Goal: Information Seeking & Learning: Compare options

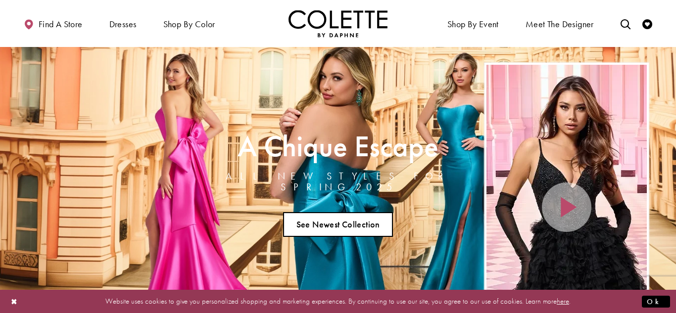
click at [364, 217] on link "See Newest Collection" at bounding box center [338, 224] width 110 height 25
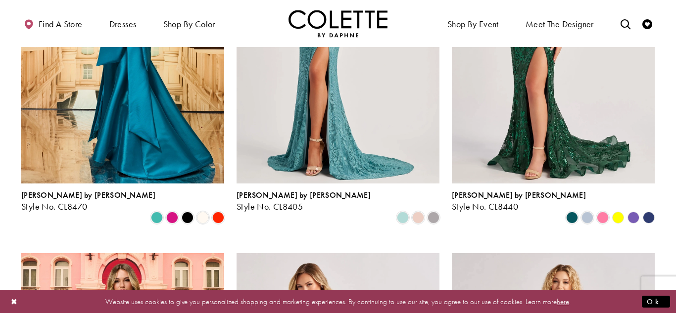
scroll to position [413, 0]
click at [420, 211] on span "Product List" at bounding box center [418, 217] width 12 height 12
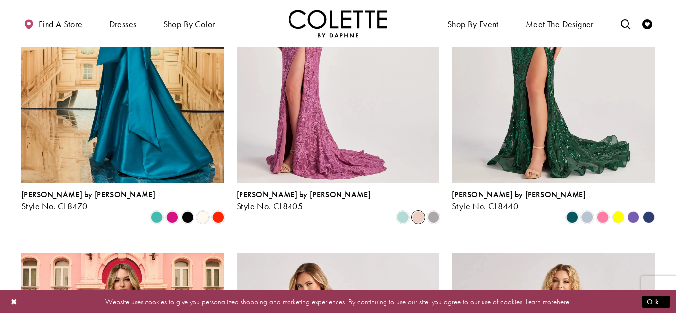
scroll to position [277, 0]
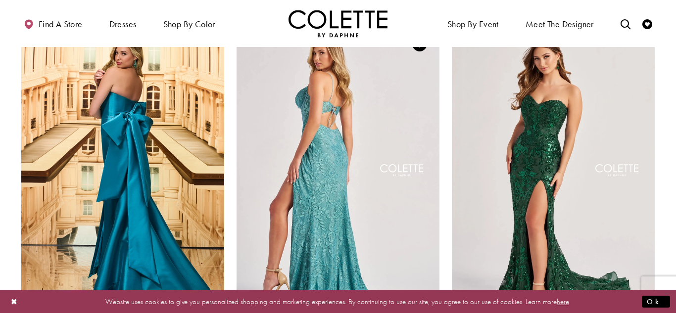
click at [369, 180] on img "Visit Colette by Daphne Style No. CL8405 Page" at bounding box center [338, 171] width 203 height 295
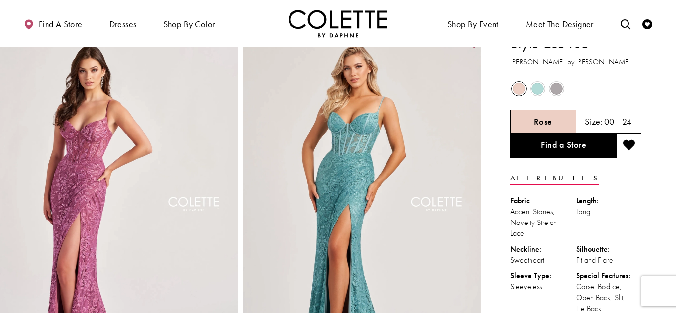
scroll to position [16, 0]
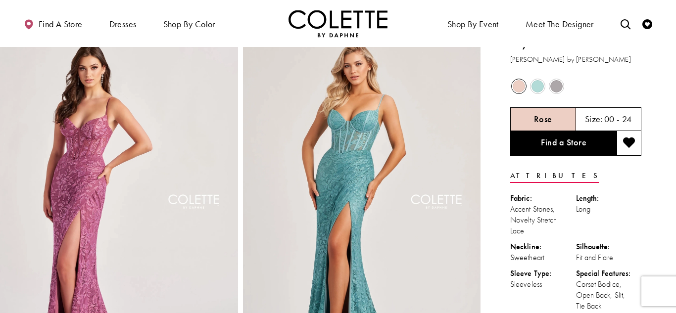
click at [560, 88] on span "Product color controls state depends on size chosen" at bounding box center [556, 86] width 12 height 12
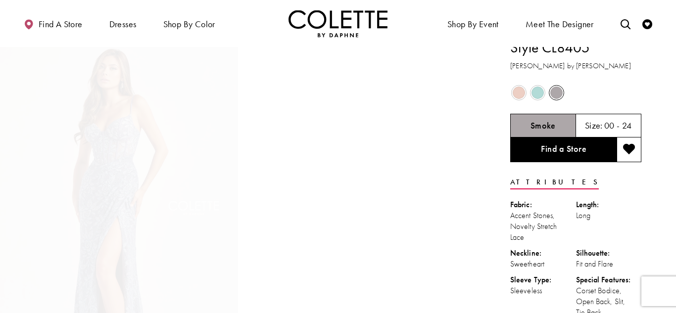
scroll to position [0, 0]
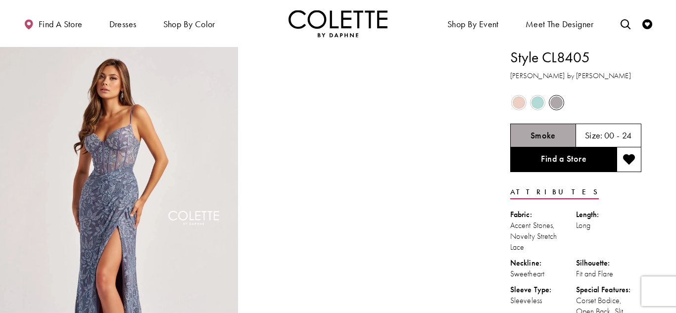
click at [538, 101] on span "Product color controls state depends on size chosen" at bounding box center [538, 103] width 12 height 12
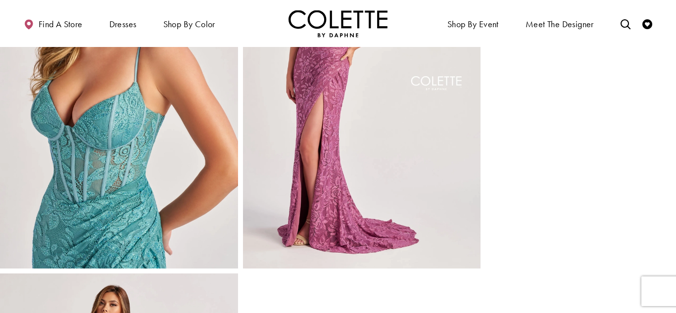
scroll to position [558, 0]
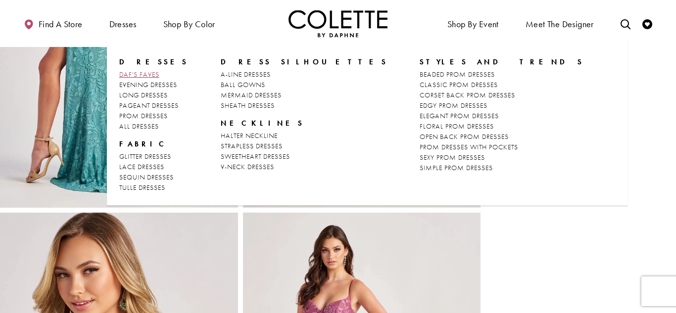
click at [150, 70] on span "DAF'S FAVES" at bounding box center [139, 74] width 40 height 9
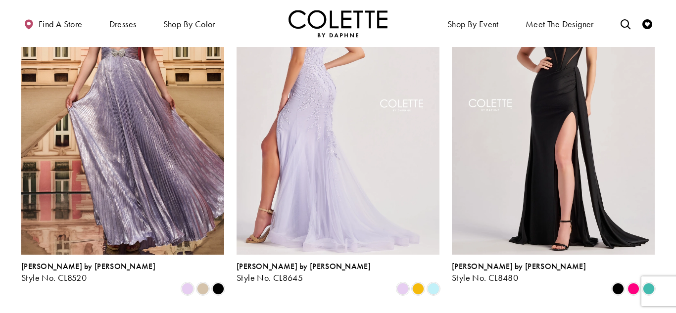
scroll to position [507, 0]
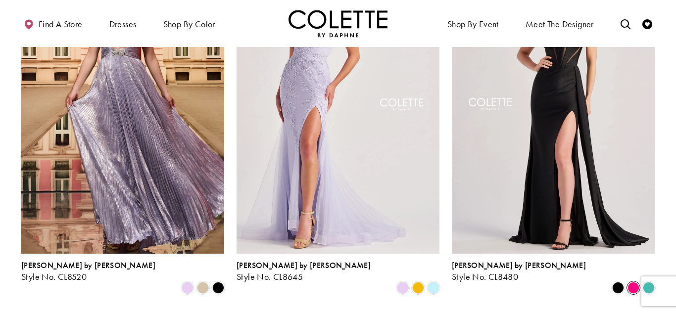
click at [634, 282] on span "Product List" at bounding box center [634, 288] width 12 height 12
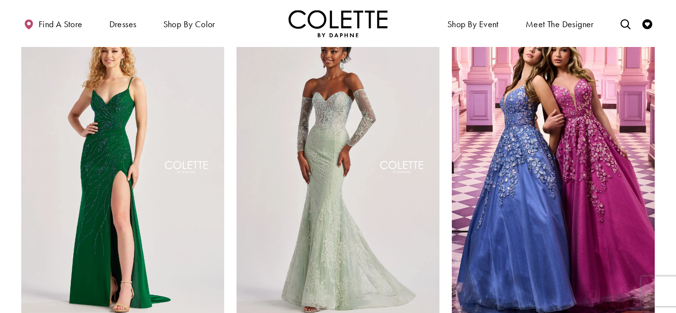
scroll to position [810, 0]
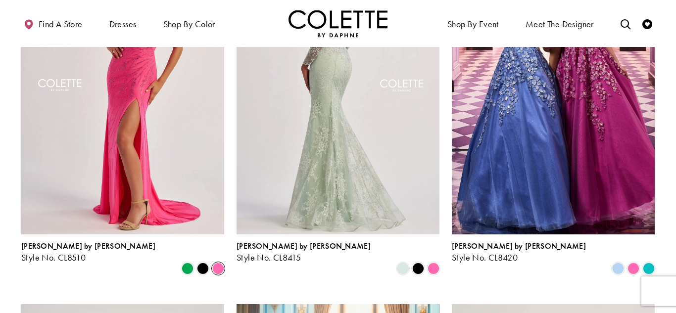
scroll to position [891, 0]
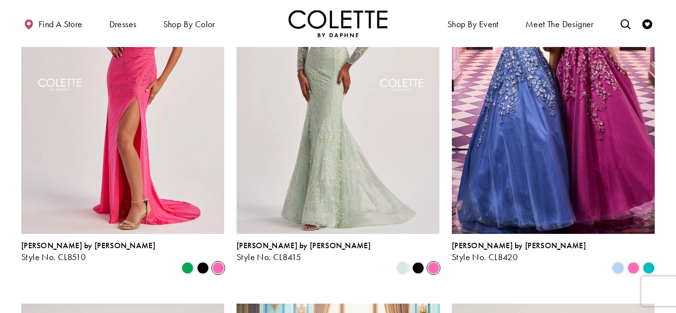
click at [433, 262] on span "Product List" at bounding box center [434, 268] width 12 height 12
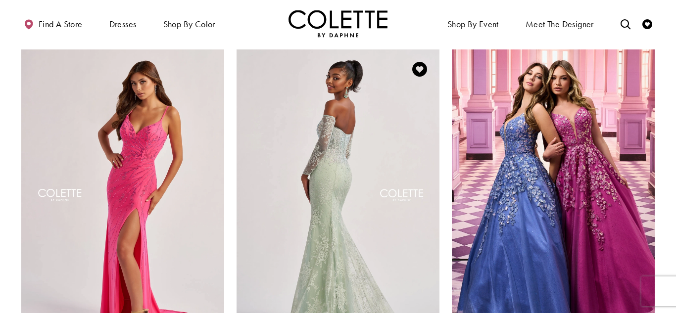
scroll to position [862, 0]
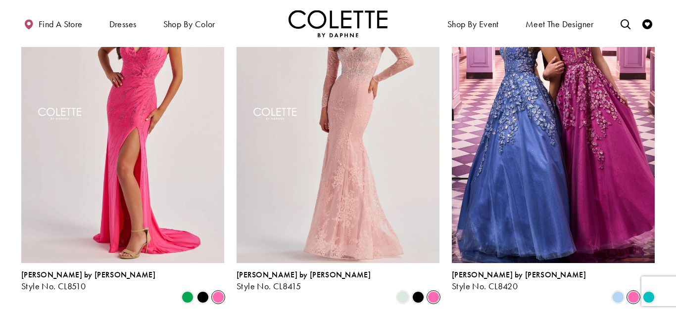
click at [634, 292] on span "Product List" at bounding box center [634, 298] width 12 height 12
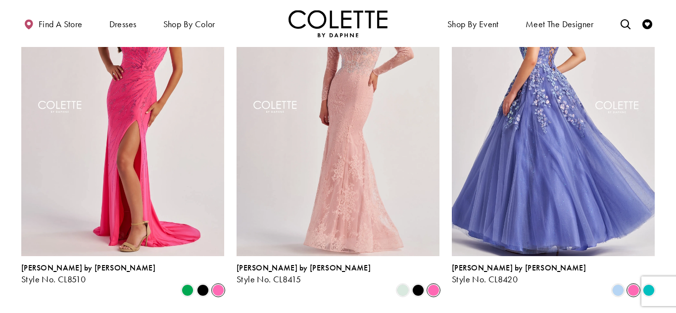
scroll to position [870, 0]
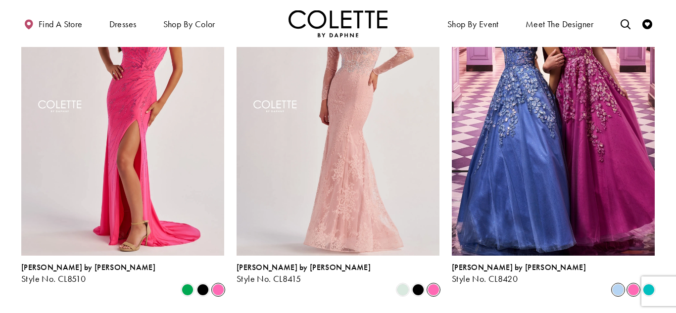
click at [622, 284] on span "Product List" at bounding box center [618, 290] width 12 height 12
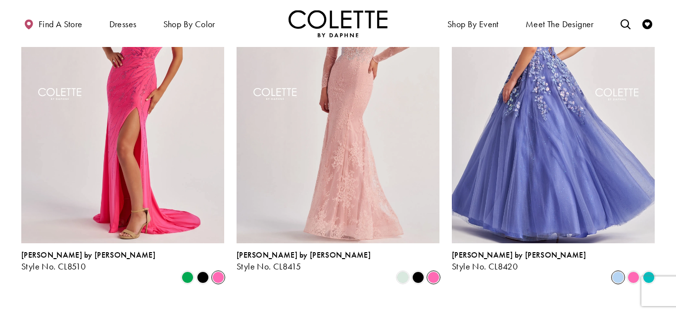
scroll to position [883, 0]
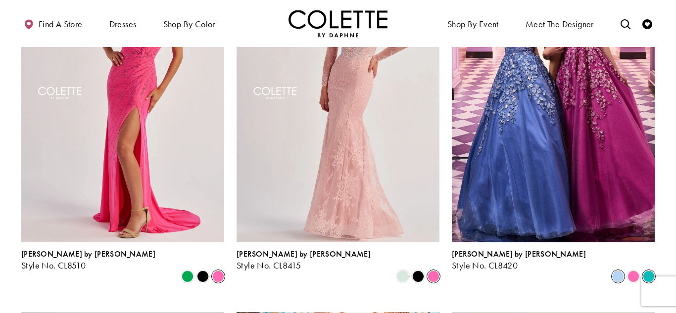
click at [649, 271] on span "Product List" at bounding box center [649, 277] width 12 height 12
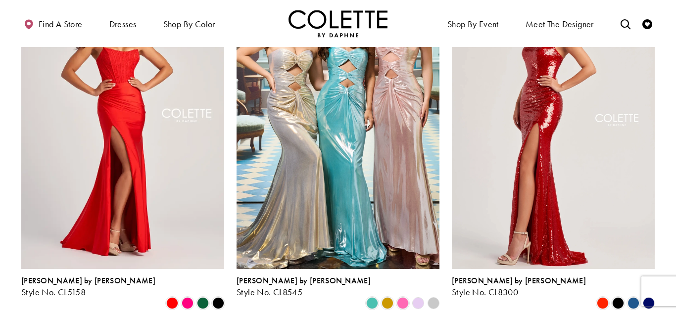
scroll to position [1240, 0]
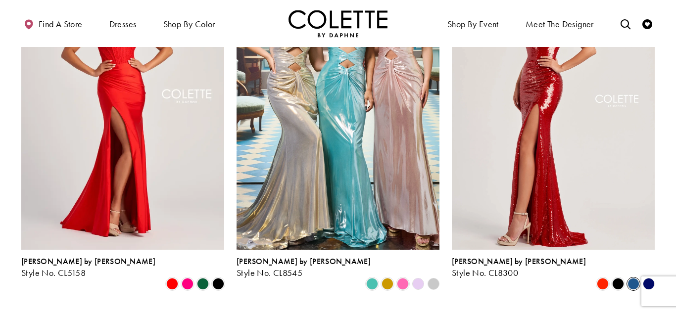
click at [628, 278] on span "Product List" at bounding box center [634, 284] width 12 height 12
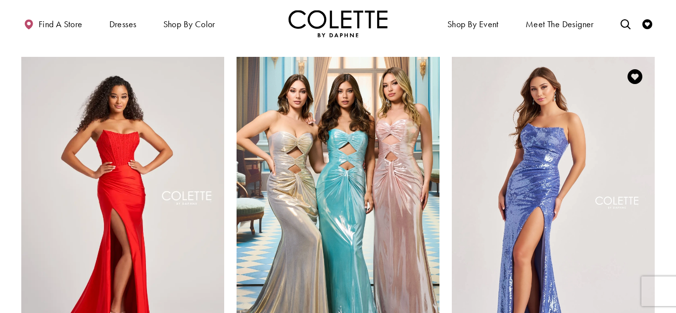
scroll to position [1138, 0]
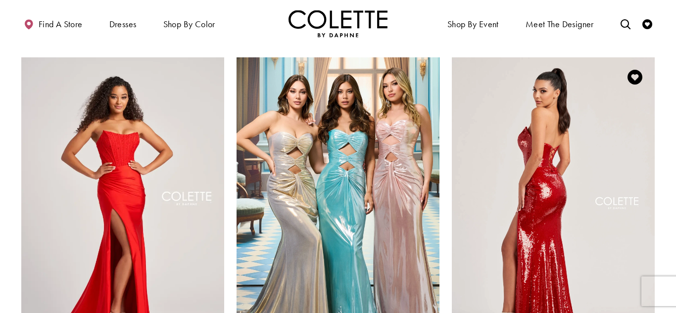
click at [588, 209] on img "Visit Colette by Daphne Style No. CL8300 Page" at bounding box center [553, 204] width 203 height 295
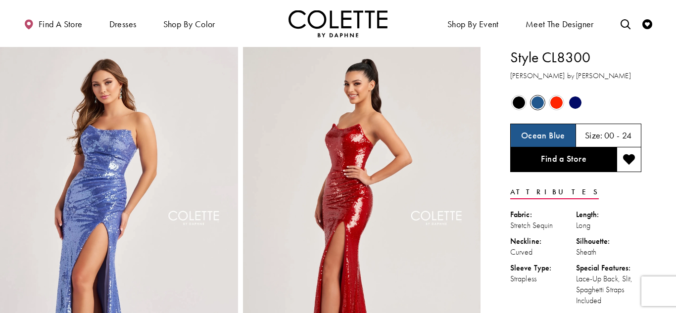
click at [579, 98] on span "Product color controls state depends on size chosen" at bounding box center [575, 103] width 12 height 12
click at [577, 101] on span "Product color controls state depends on size chosen" at bounding box center [575, 103] width 12 height 12
click at [575, 102] on span "Product color controls state depends on size chosen" at bounding box center [575, 103] width 12 height 12
click at [577, 105] on span "Product color controls state depends on size chosen" at bounding box center [575, 103] width 12 height 12
click at [556, 100] on span "Product color controls state depends on size chosen" at bounding box center [556, 103] width 12 height 12
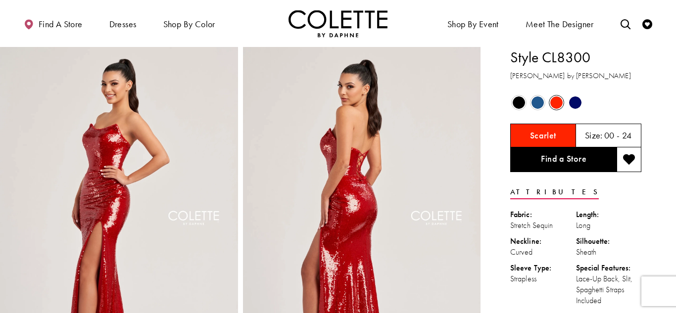
click at [573, 102] on span "Product color controls state depends on size chosen" at bounding box center [575, 103] width 12 height 12
click at [574, 107] on span "Product color controls state depends on size chosen" at bounding box center [575, 103] width 12 height 12
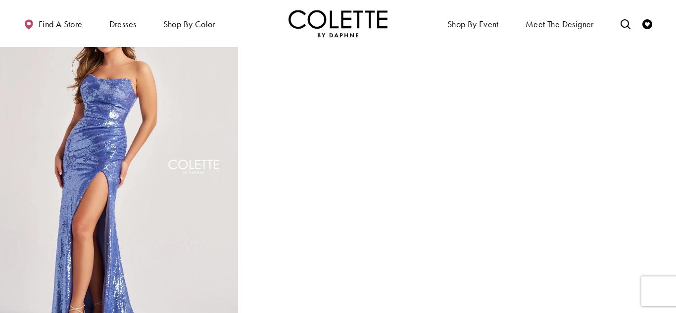
scroll to position [726, 0]
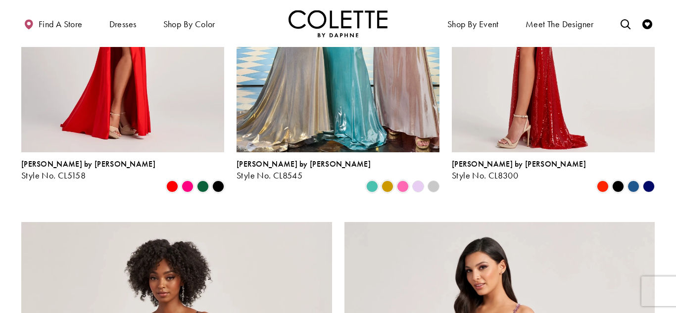
scroll to position [1335, 0]
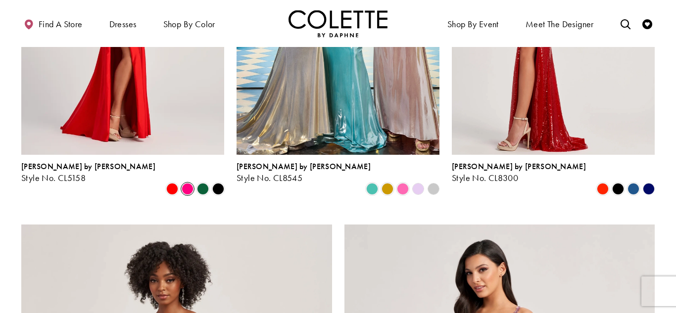
click at [189, 183] on span "Product List" at bounding box center [188, 189] width 12 height 12
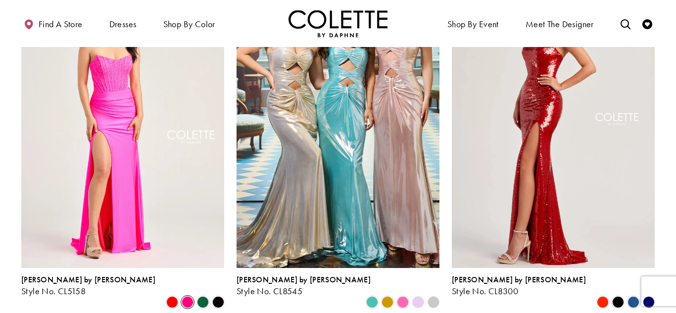
scroll to position [1222, 0]
click at [402, 297] on span "Product List" at bounding box center [403, 303] width 12 height 12
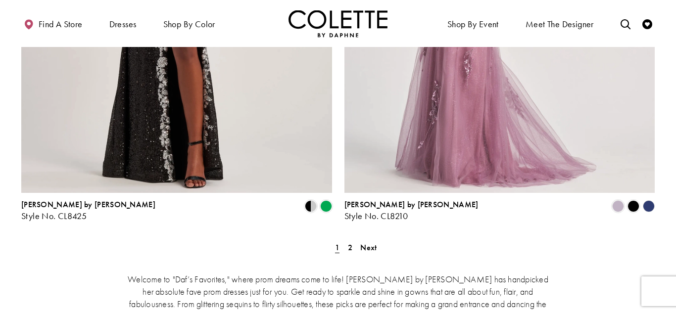
scroll to position [1822, 0]
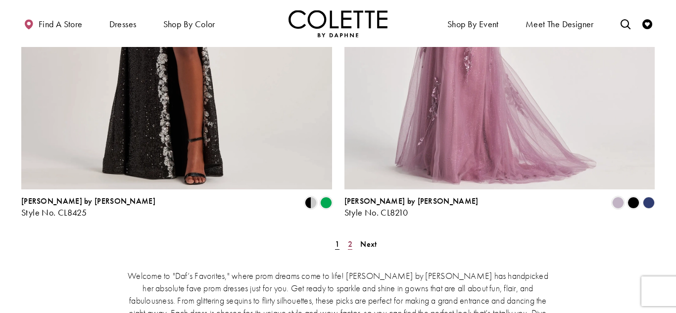
click at [354, 237] on link "2" at bounding box center [350, 244] width 10 height 14
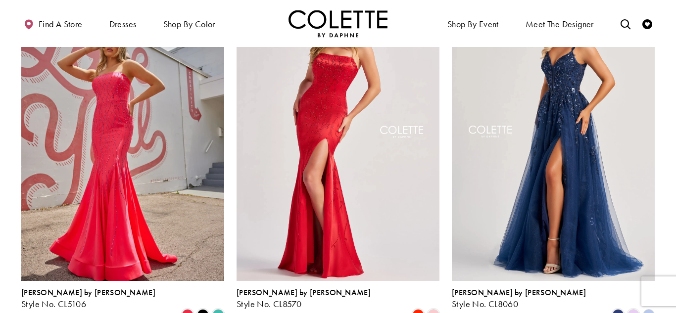
scroll to position [115, 0]
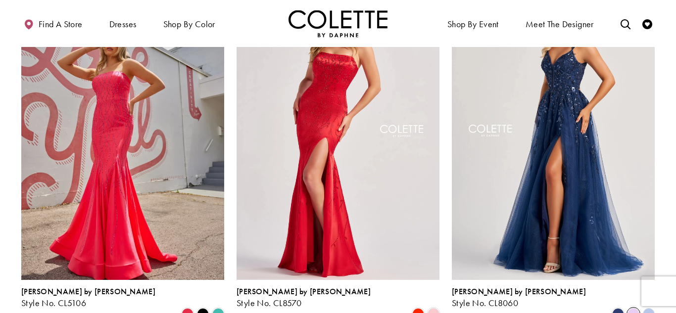
click at [634, 308] on span "Product List" at bounding box center [634, 314] width 12 height 12
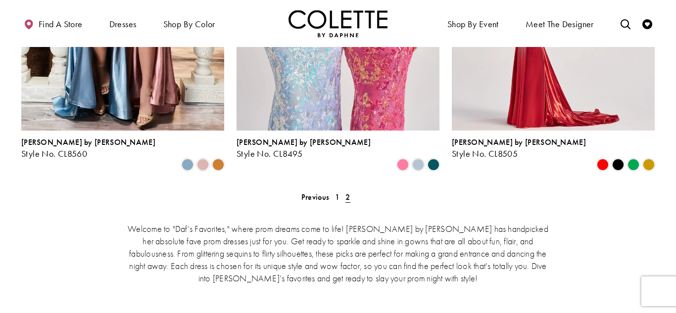
scroll to position [0, 0]
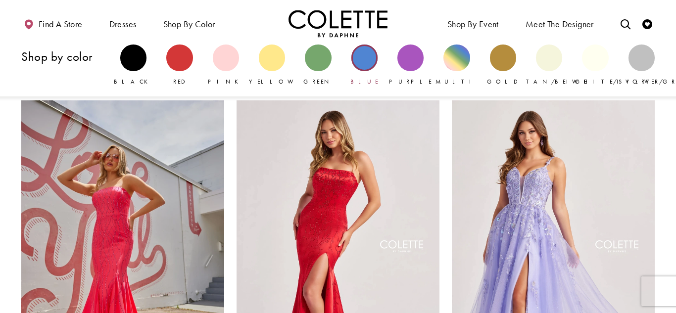
click at [361, 68] on div "Primary block" at bounding box center [364, 58] width 26 height 26
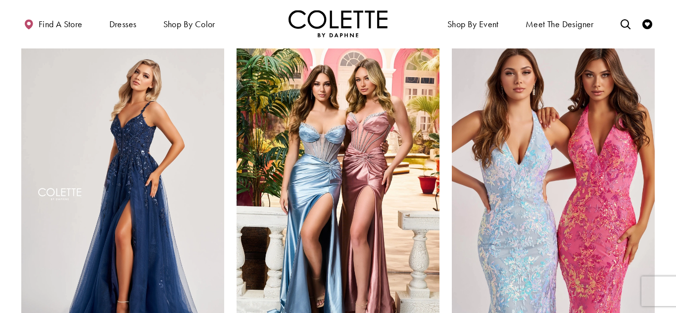
scroll to position [475, 0]
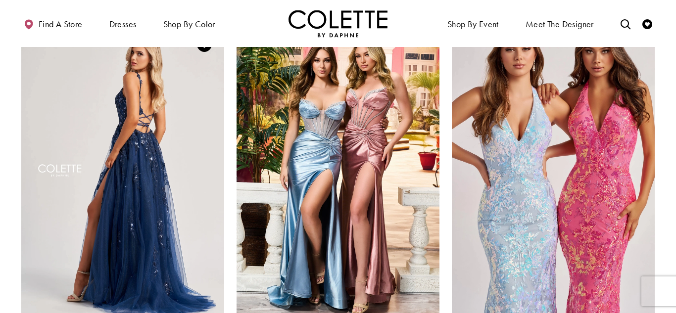
click at [196, 245] on img "Visit Colette by Daphne Style No. CL8060 Page" at bounding box center [122, 172] width 203 height 295
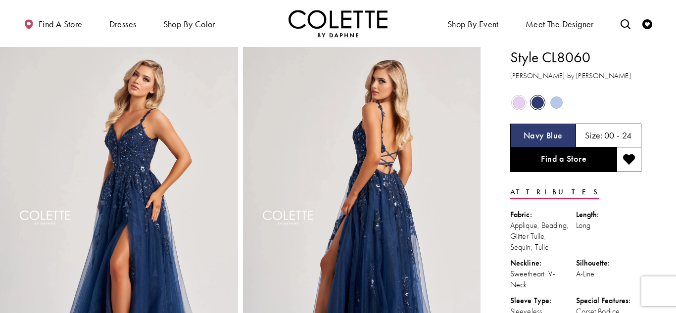
click at [556, 105] on span "Product color controls state depends on size chosen" at bounding box center [556, 103] width 12 height 12
click at [599, 273] on div "A-Line" at bounding box center [609, 274] width 66 height 11
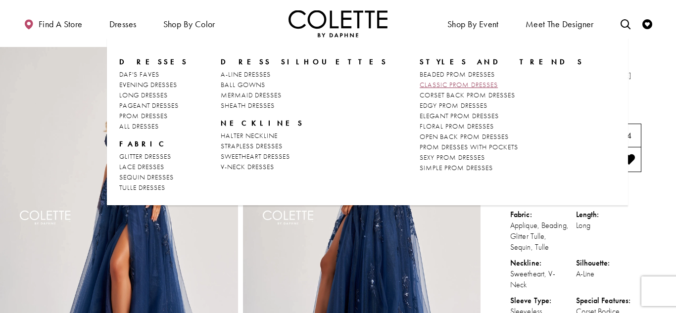
click at [420, 88] on span "CLASSIC PROM DRESSES" at bounding box center [459, 84] width 78 height 9
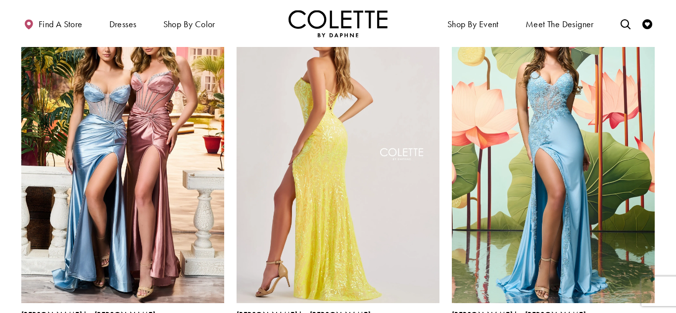
scroll to position [790, 0]
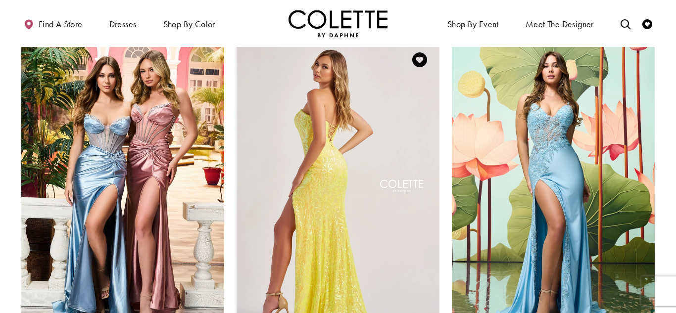
click at [358, 139] on img "Visit Colette by Daphne Style No. CL8610 Page" at bounding box center [338, 187] width 203 height 295
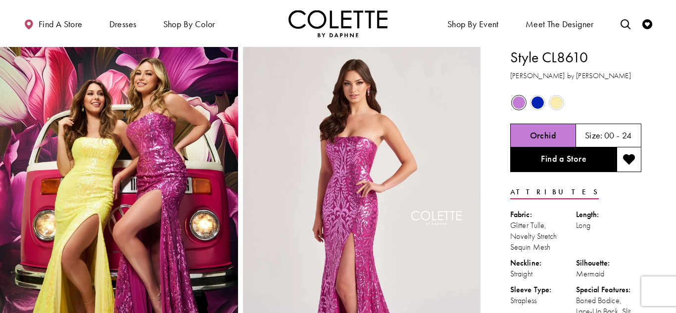
click at [559, 107] on span "Product color controls state depends on size chosen" at bounding box center [556, 103] width 12 height 12
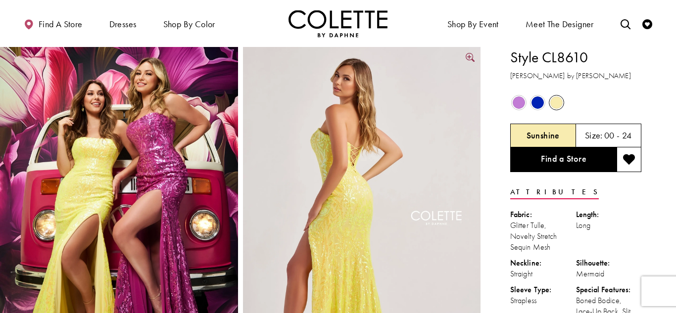
scroll to position [1, 0]
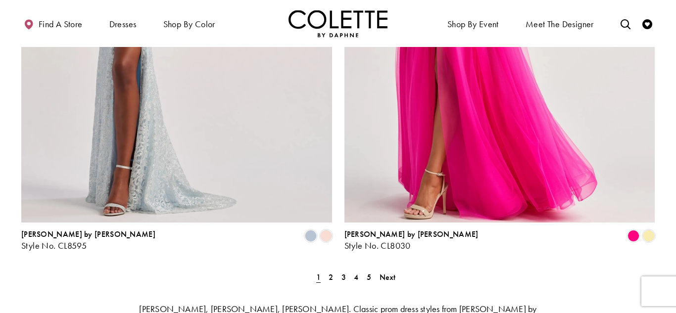
scroll to position [1788, 0]
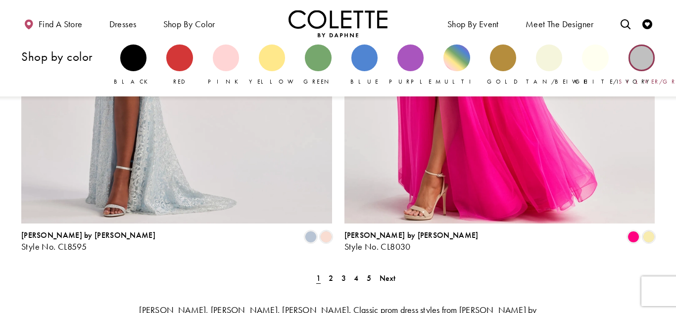
click at [650, 66] on div "Primary block" at bounding box center [642, 58] width 26 height 26
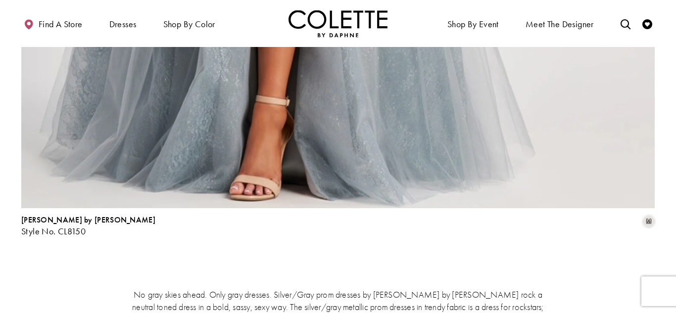
scroll to position [1224, 0]
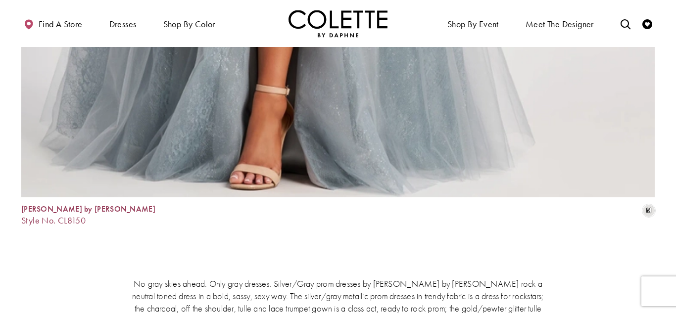
click at [50, 215] on span "Style No. CL8150" at bounding box center [53, 220] width 64 height 11
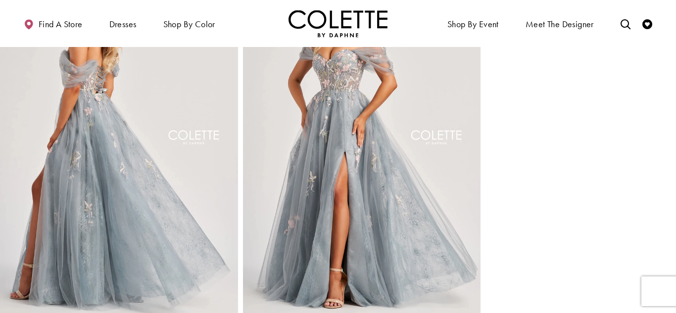
scroll to position [459, 0]
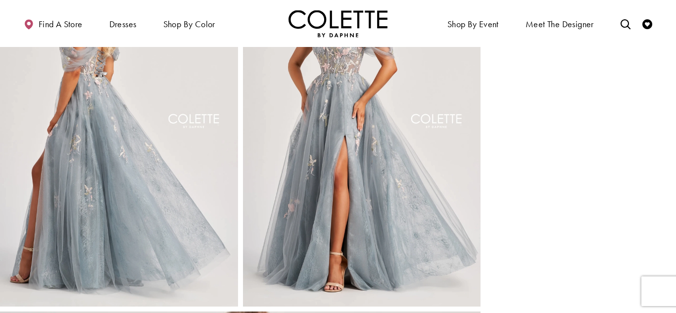
click at [261, 197] on img "Full size Style CL8150 Colette by Daphne #3 Platinum/Multi frontface vertical p…" at bounding box center [362, 128] width 238 height 357
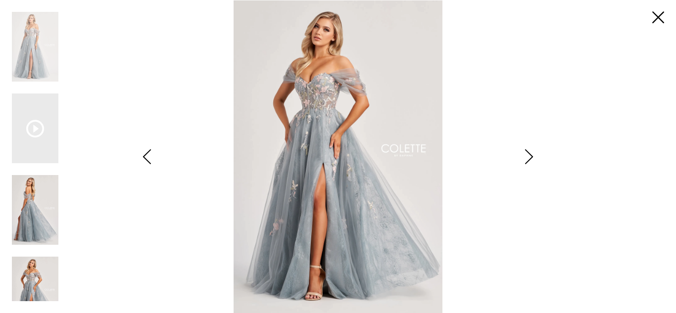
click at [30, 204] on img "Scroll List" at bounding box center [35, 210] width 47 height 70
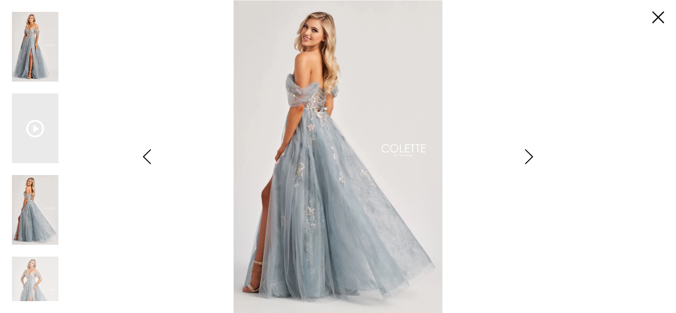
click at [31, 68] on img "Scroll List" at bounding box center [35, 47] width 47 height 70
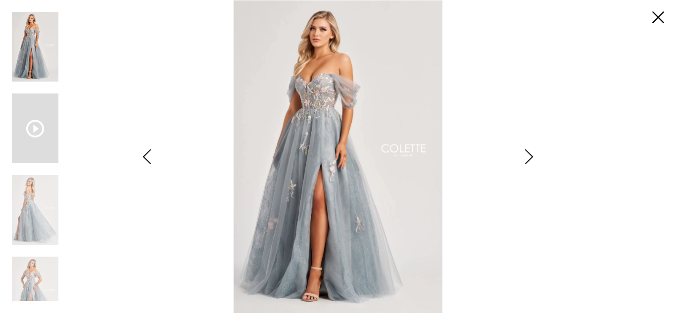
click at [25, 125] on div "Scroll List" at bounding box center [35, 129] width 47 height 70
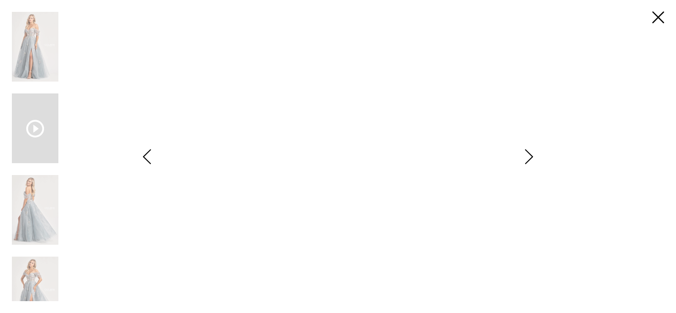
click at [36, 125] on icon "Scroll List" at bounding box center [35, 129] width 18 height 18
click at [48, 148] on div "Scroll List" at bounding box center [35, 129] width 47 height 70
click at [35, 127] on icon "Scroll List" at bounding box center [35, 129] width 18 height 18
click at [36, 45] on img "Scroll List" at bounding box center [35, 47] width 47 height 70
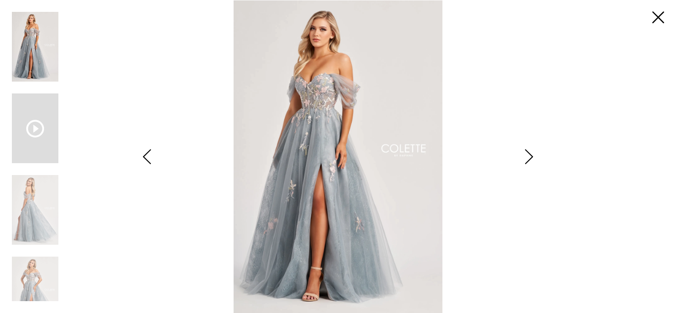
click at [37, 106] on div "Scroll List" at bounding box center [35, 129] width 47 height 70
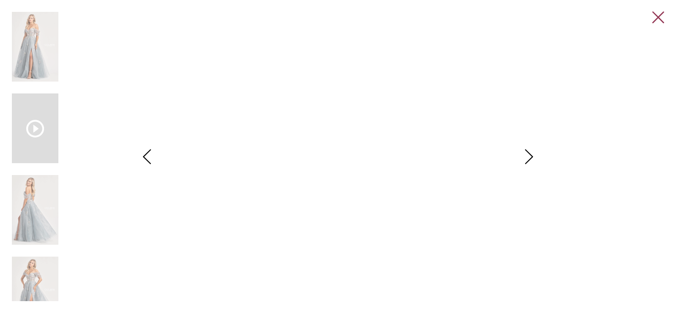
click at [663, 15] on link "Close" at bounding box center [658, 18] width 12 height 12
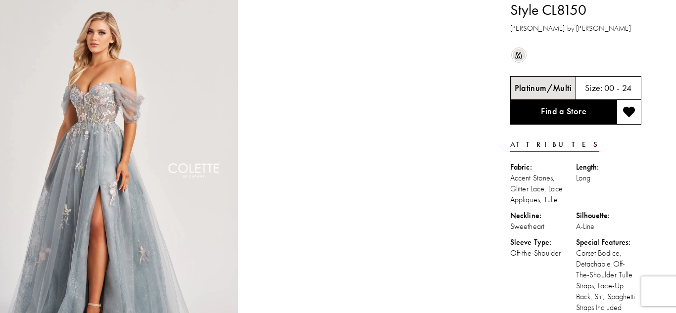
scroll to position [0, 0]
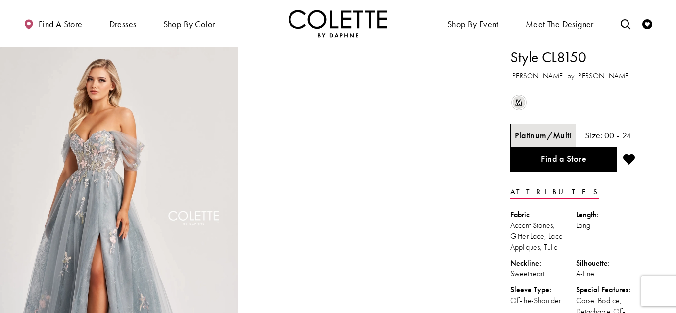
drag, startPoint x: 513, startPoint y: 228, endPoint x: 548, endPoint y: 232, distance: 35.4
click at [548, 232] on div "Accent Stones, Glitter Lace, Lace Appliques, Tulle" at bounding box center [543, 236] width 66 height 33
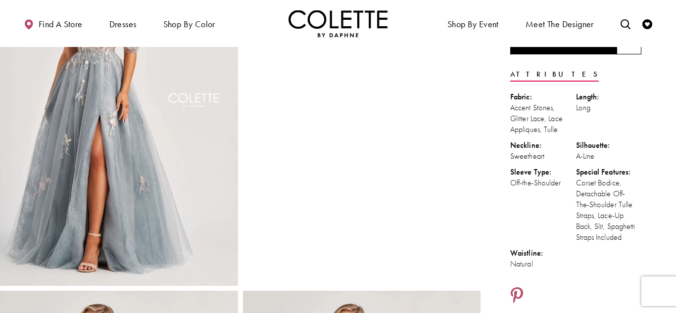
scroll to position [136, 0]
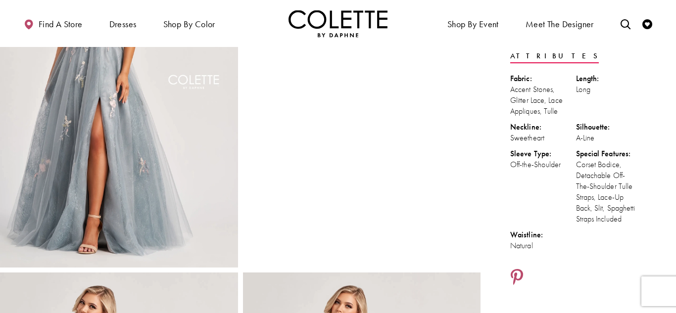
click at [433, 178] on div at bounding box center [362, 89] width 238 height 357
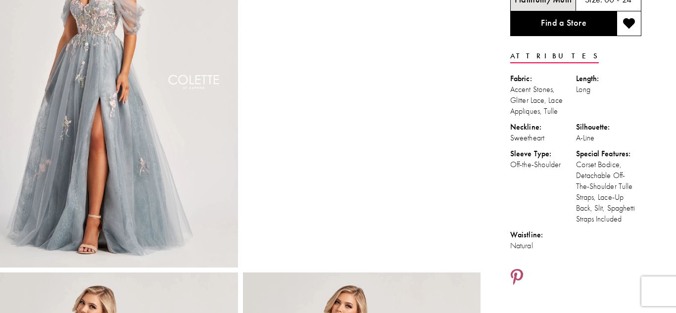
scroll to position [0, 0]
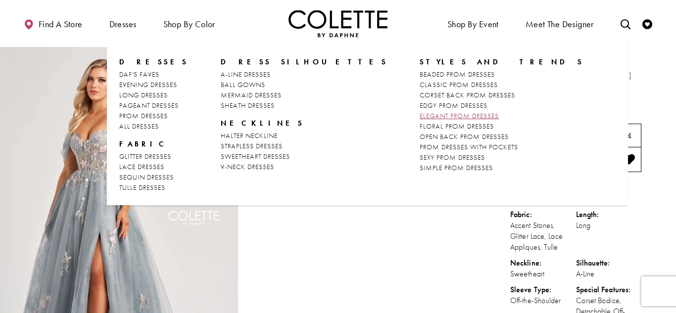
click at [420, 119] on span "ELEGANT PROM DRESSES" at bounding box center [459, 115] width 79 height 9
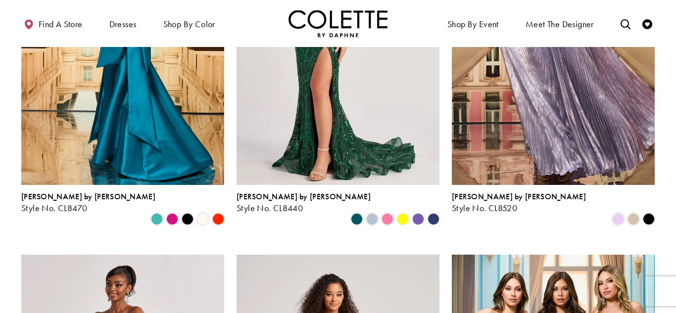
scroll to position [219, 0]
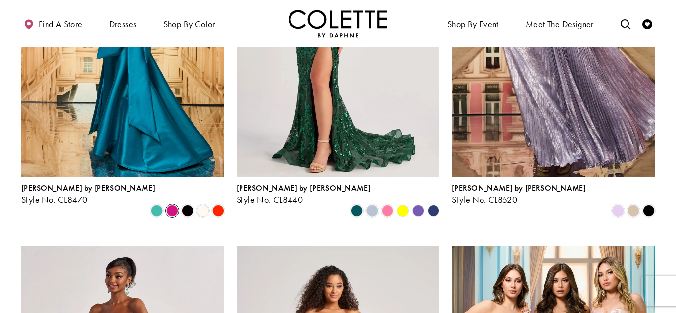
click at [176, 205] on span "Product List" at bounding box center [172, 211] width 12 height 12
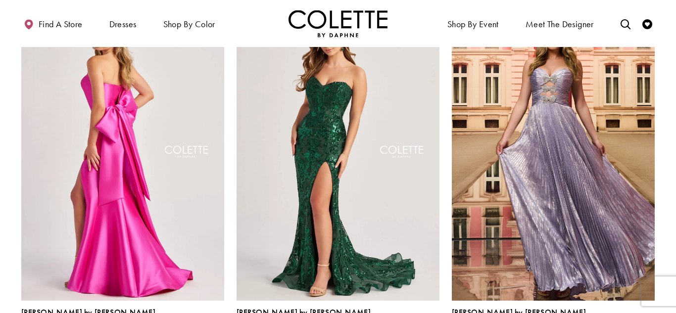
scroll to position [94, 0]
click at [176, 189] on img "Visit Colette by Daphne Style No. CL8470 Page" at bounding box center [122, 153] width 203 height 295
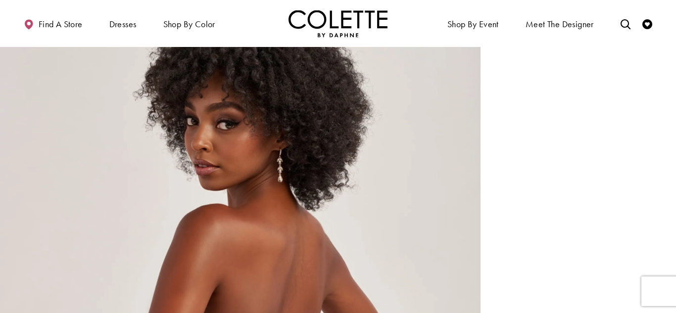
scroll to position [1651, 0]
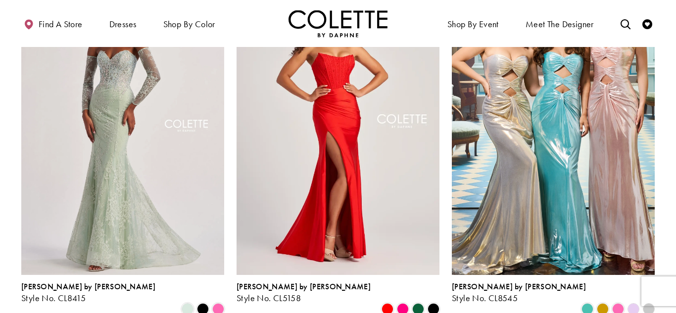
scroll to position [498, 0]
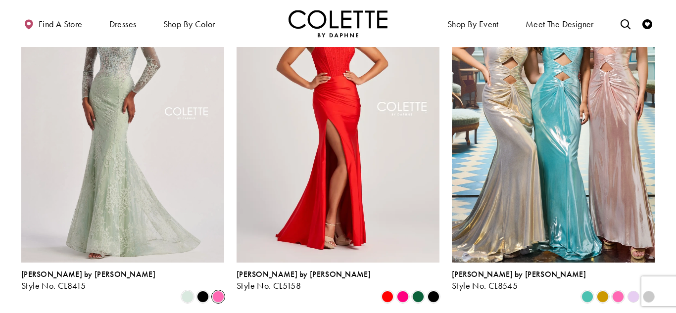
click at [214, 291] on span "Product List" at bounding box center [218, 297] width 12 height 12
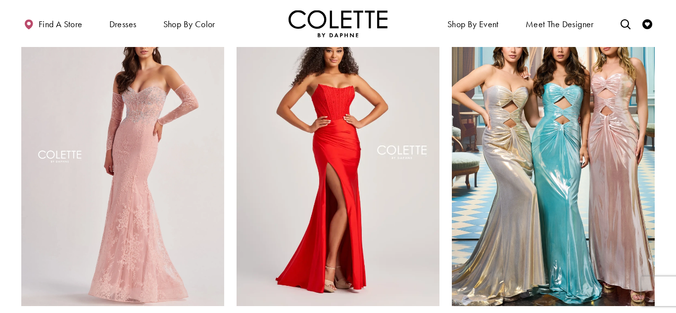
scroll to position [455, 0]
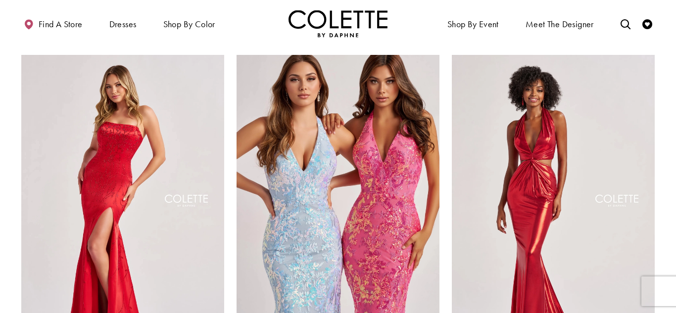
scroll to position [1262, 0]
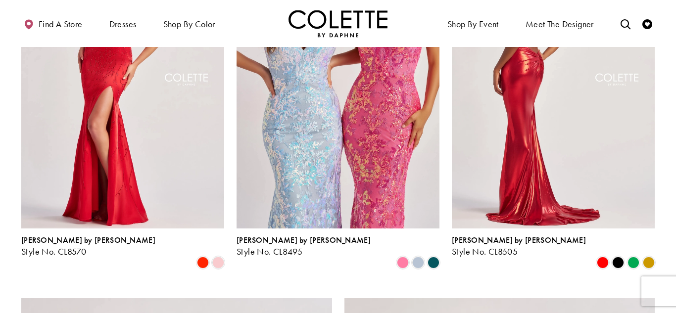
click at [528, 139] on img "Visit Colette by Daphne Style No. CL8505 Page" at bounding box center [553, 81] width 203 height 295
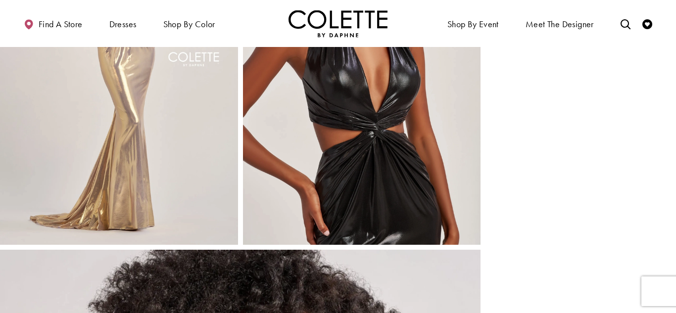
scroll to position [1113, 0]
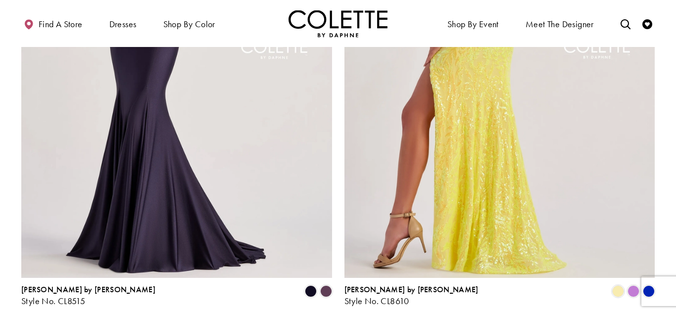
scroll to position [1741, 0]
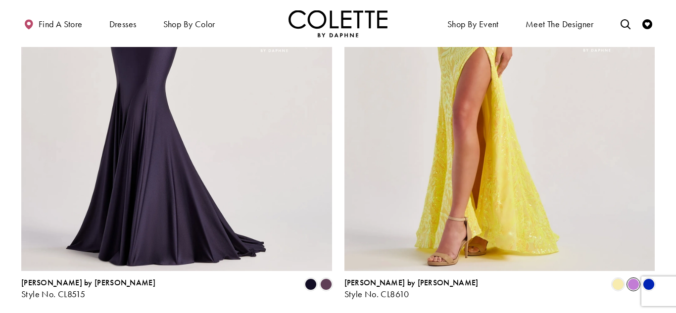
click at [631, 279] on span "Product List" at bounding box center [634, 285] width 12 height 12
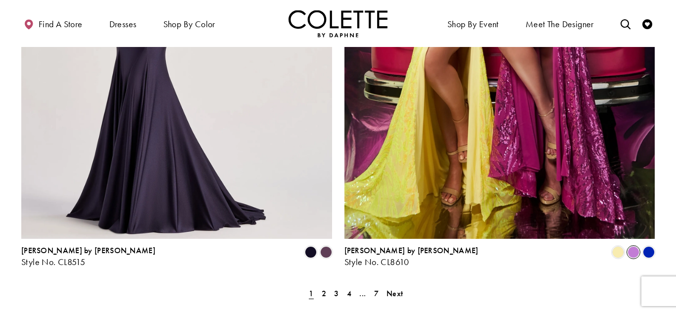
scroll to position [1772, 0]
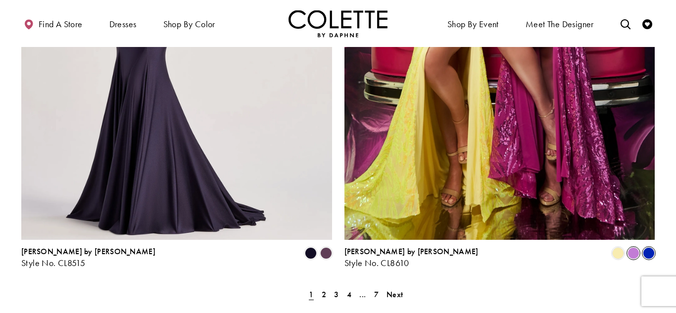
click at [646, 247] on span "Product List" at bounding box center [649, 253] width 12 height 12
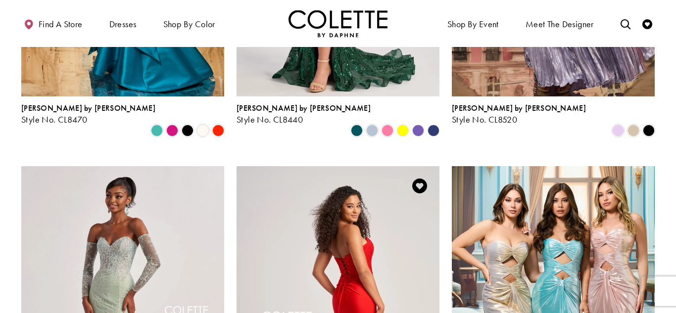
scroll to position [0, 0]
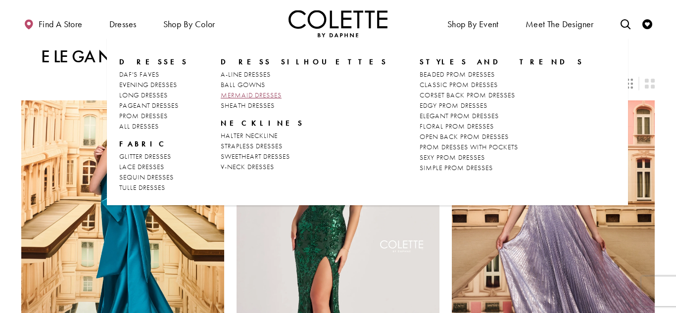
click at [254, 96] on span "MERMAID DRESSES" at bounding box center [251, 95] width 61 height 9
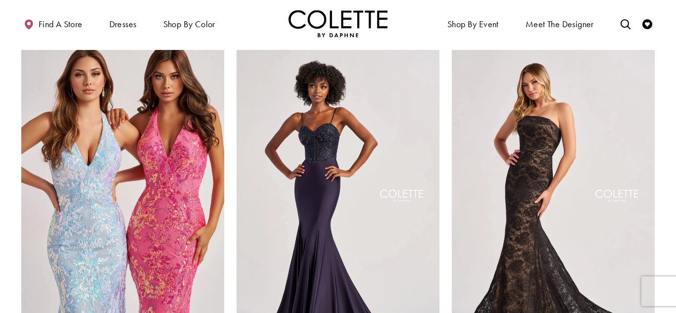
scroll to position [837, 0]
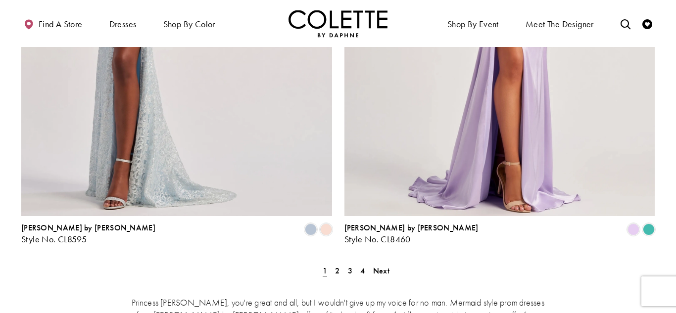
scroll to position [1885, 0]
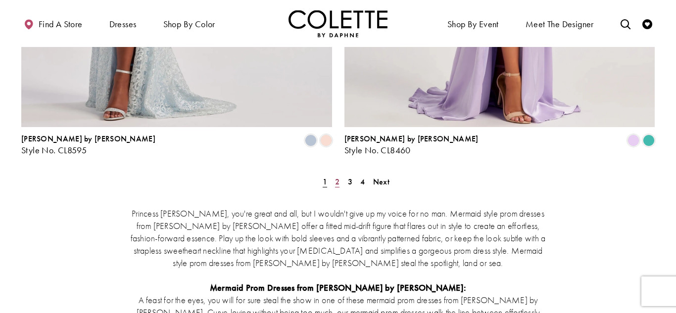
click at [334, 175] on link "2" at bounding box center [337, 182] width 10 height 14
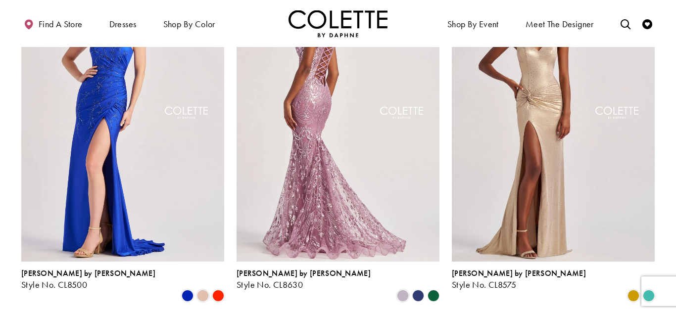
scroll to position [144, 0]
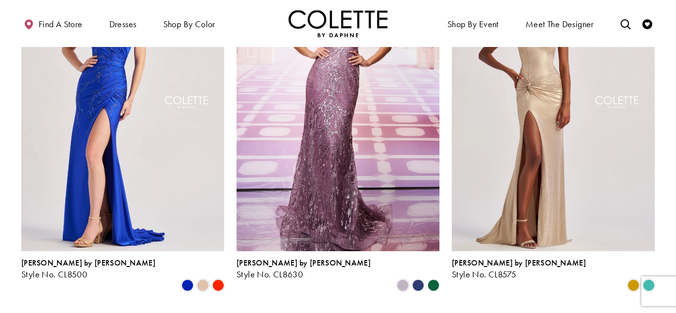
click at [416, 278] on polygon "Product List" at bounding box center [417, 285] width 15 height 15
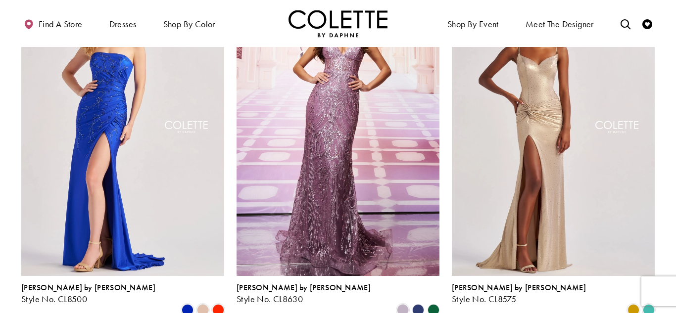
scroll to position [117, 0]
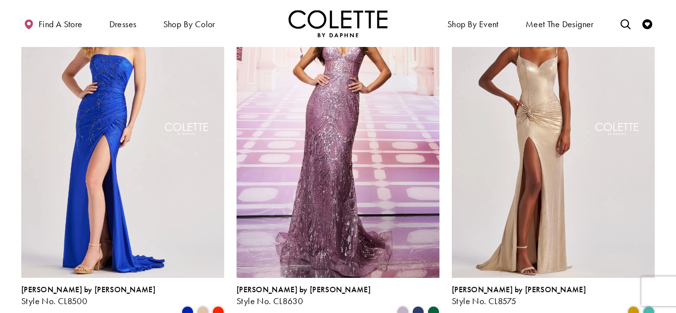
click at [430, 305] on polygon "Product List" at bounding box center [433, 312] width 15 height 15
click at [431, 305] on polygon "Product List" at bounding box center [433, 312] width 15 height 15
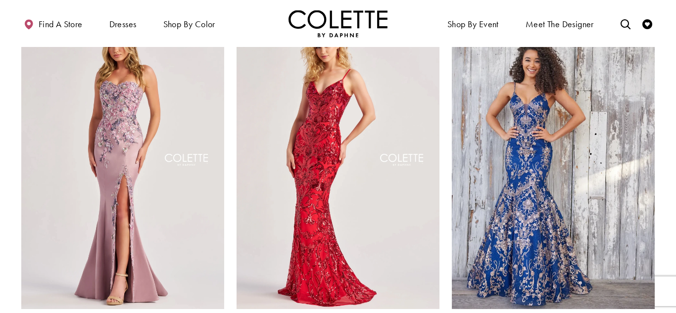
scroll to position [452, 0]
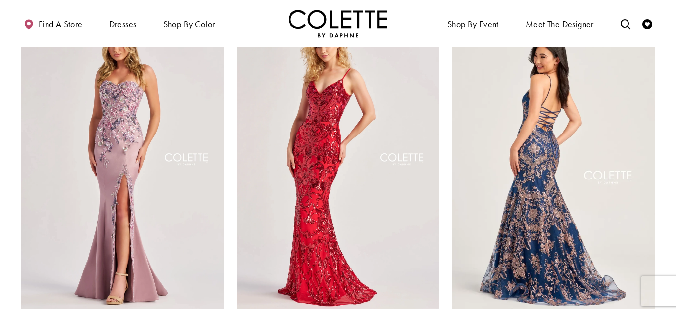
click at [630, 222] on img "Visit Colette by Daphne Style No. CL5105 Page" at bounding box center [553, 160] width 203 height 295
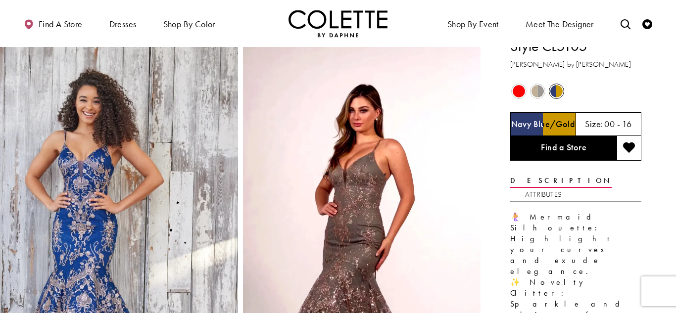
scroll to position [36, 0]
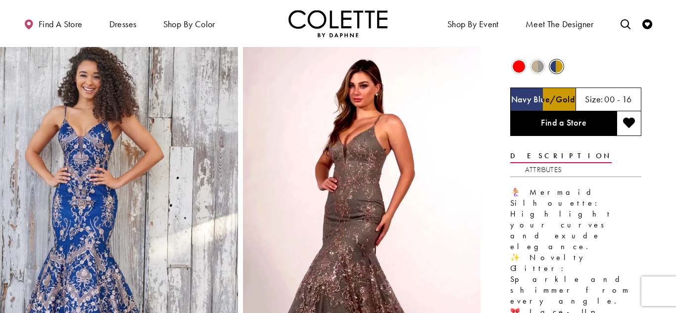
click at [158, 137] on img "Full size Style CL5105 Colette by Daphne #0 default Navy Blue/Gold picture" at bounding box center [119, 222] width 238 height 423
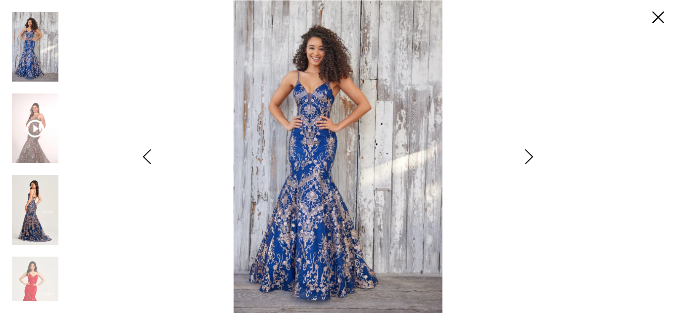
click at [44, 203] on img "Scroll List" at bounding box center [35, 210] width 47 height 70
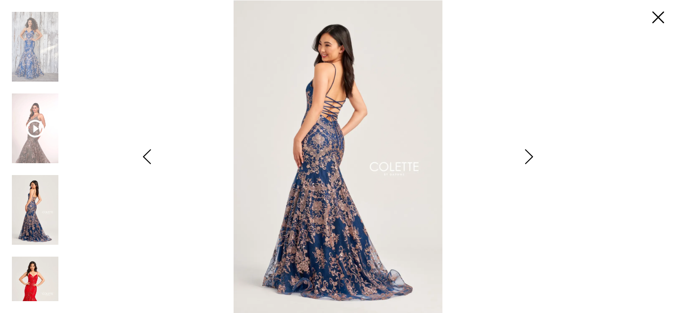
click at [23, 281] on img "Scroll List" at bounding box center [35, 292] width 47 height 70
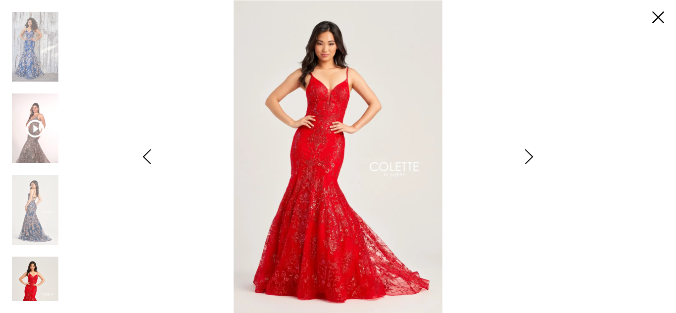
click at [530, 163] on icon "Style CL5105 Colette by Daphne Views dialog" at bounding box center [529, 156] width 25 height 15
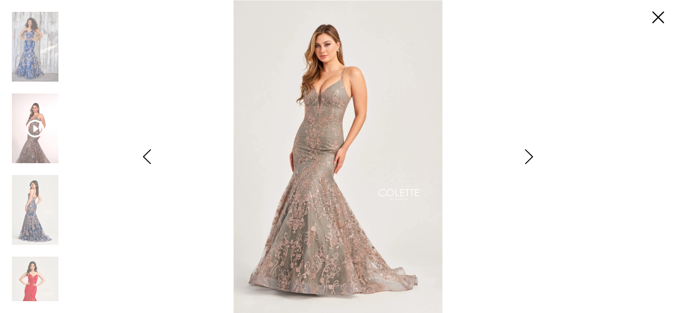
click at [530, 163] on icon "Style CL5105 Colette by Daphne Views dialog" at bounding box center [529, 156] width 25 height 15
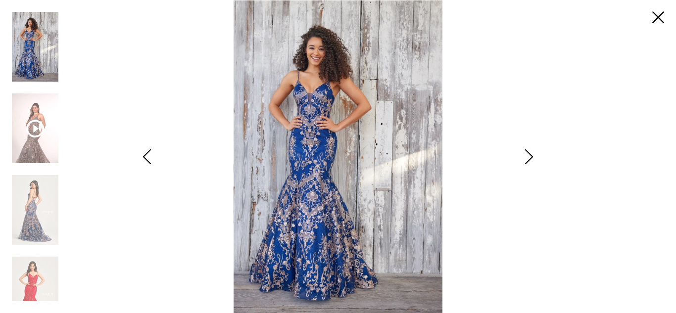
click at [530, 163] on icon "Style CL5105 Colette by Daphne Views dialog" at bounding box center [529, 156] width 25 height 15
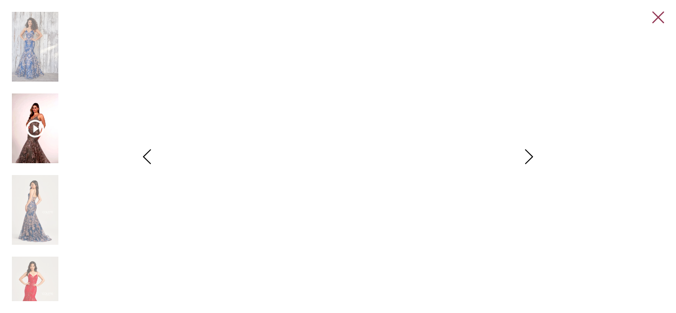
click at [664, 19] on link "Close" at bounding box center [658, 18] width 12 height 12
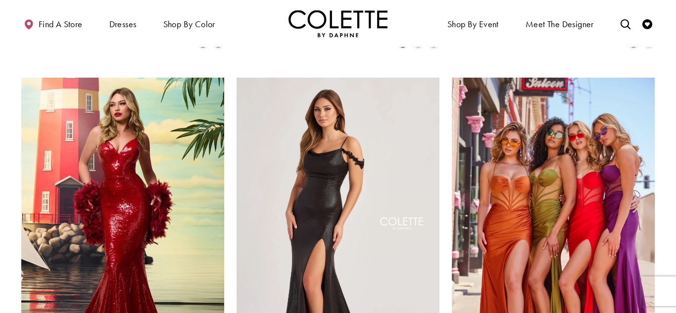
scroll to position [1116, 0]
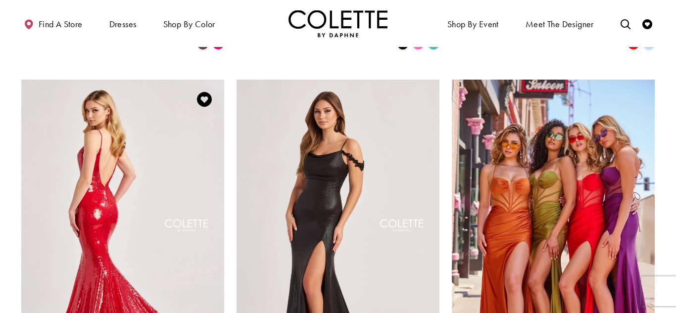
click at [128, 164] on img "Visit Colette by Daphne Style No. CL8615 Page" at bounding box center [122, 227] width 203 height 295
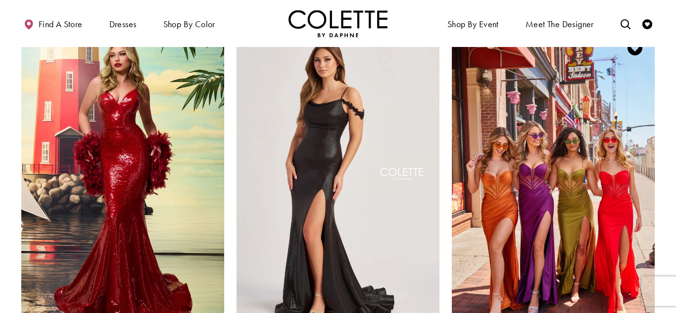
scroll to position [1202, 0]
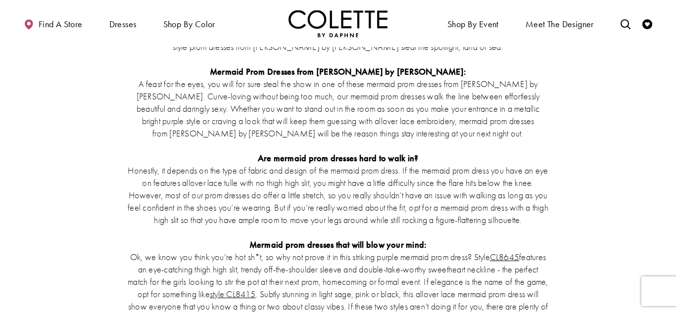
scroll to position [2102, 0]
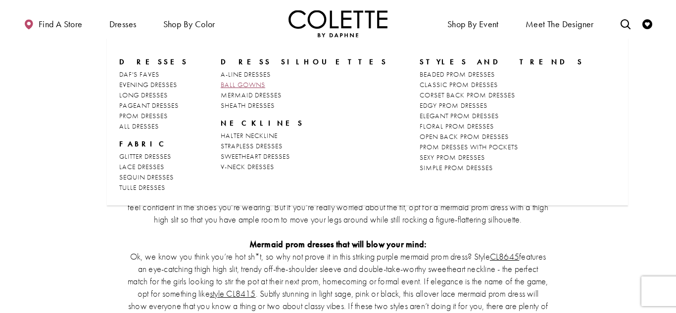
click at [239, 82] on span "BALL GOWNS" at bounding box center [243, 84] width 45 height 9
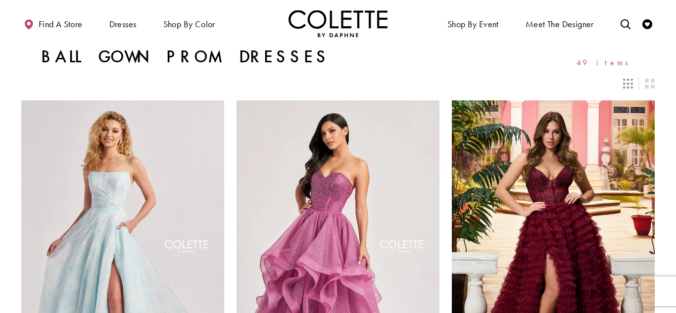
click at [616, 63] on span "49 items" at bounding box center [606, 62] width 58 height 8
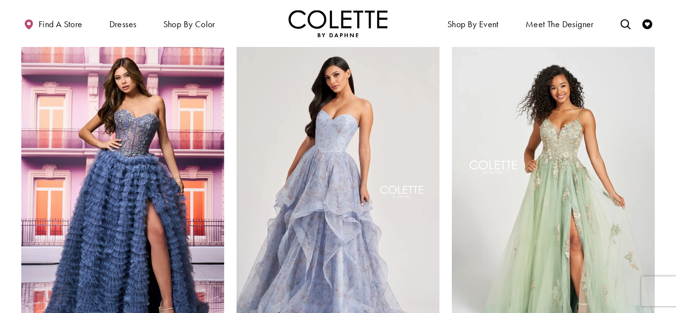
scroll to position [1150, 0]
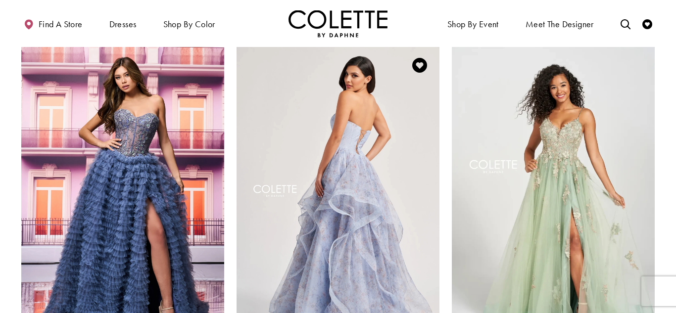
click at [359, 158] on img "Visit Colette by Daphne Style No. CL8180 Page" at bounding box center [338, 193] width 203 height 295
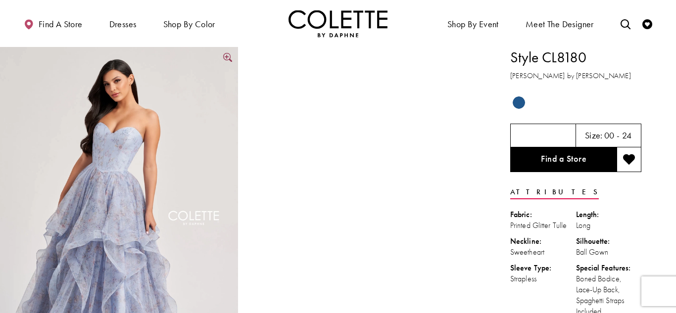
click at [152, 95] on img "Full size Style CL8180 Colette by Daphne #0 default Ocean Blue/Multi frontface …" at bounding box center [119, 225] width 238 height 357
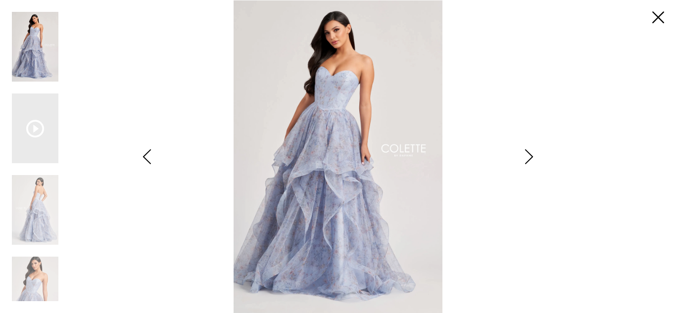
click at [533, 150] on icon "Style CL8180 Colette by Daphne Views dialog" at bounding box center [529, 156] width 25 height 15
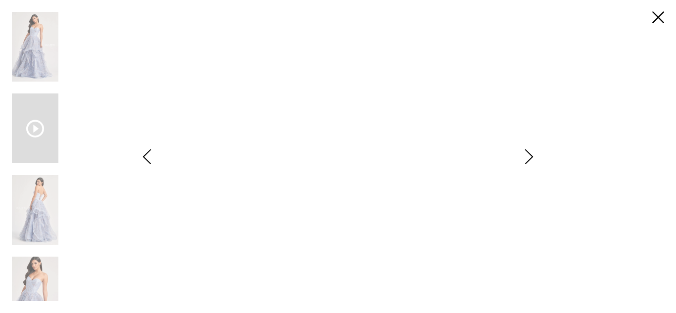
click at [529, 156] on icon "Style CL8180 Colette by Daphne Views dialog" at bounding box center [529, 156] width 25 height 15
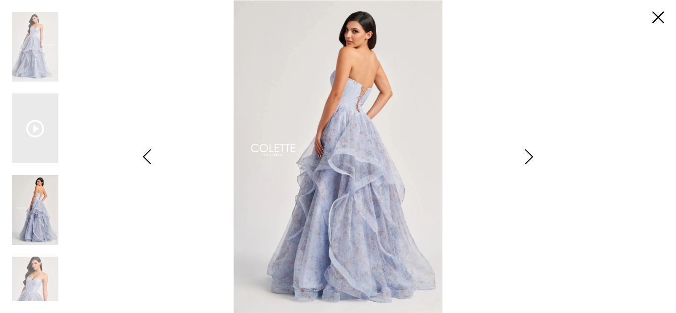
click at [529, 156] on icon "Style CL8180 Colette by Daphne Views dialog" at bounding box center [529, 156] width 25 height 15
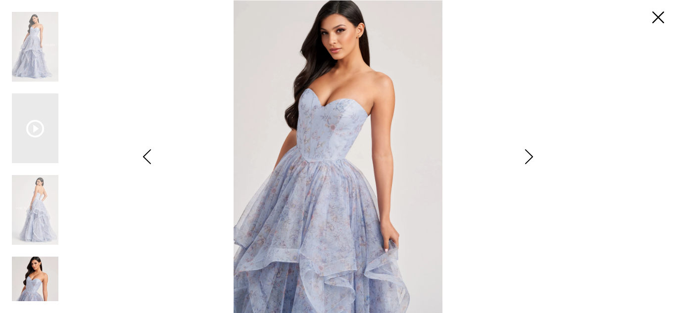
click at [529, 156] on icon "Style CL8180 Colette by Daphne Views dialog" at bounding box center [529, 156] width 25 height 15
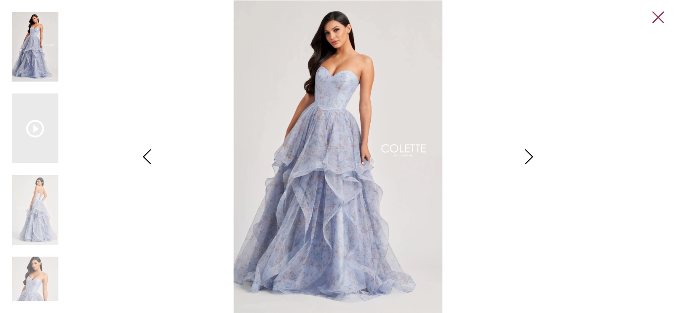
click at [652, 21] on link "Close" at bounding box center [658, 18] width 12 height 12
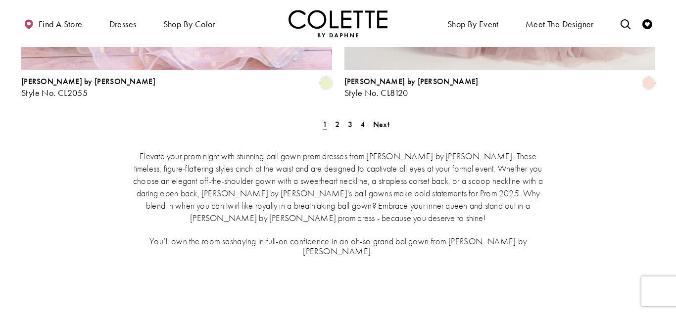
scroll to position [1949, 0]
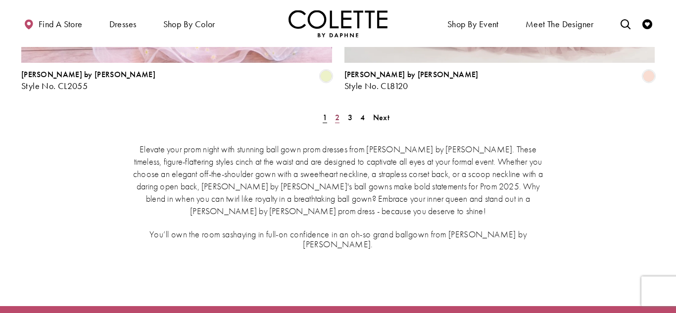
click at [336, 112] on span "2" at bounding box center [337, 117] width 4 height 10
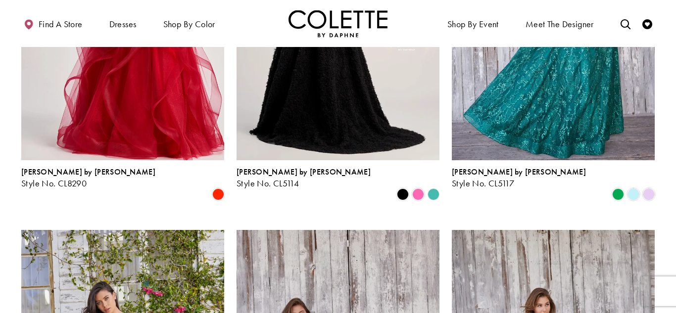
scroll to position [237, 0]
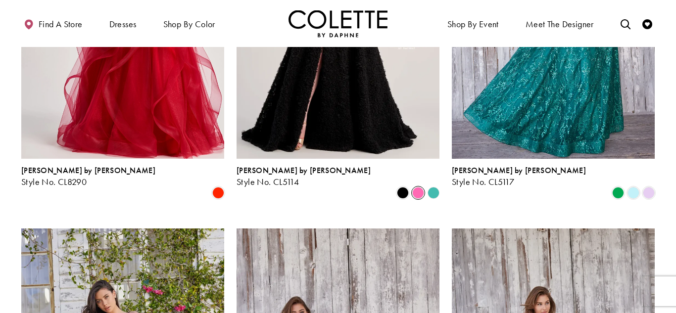
click at [421, 187] on span "Product List" at bounding box center [418, 193] width 12 height 12
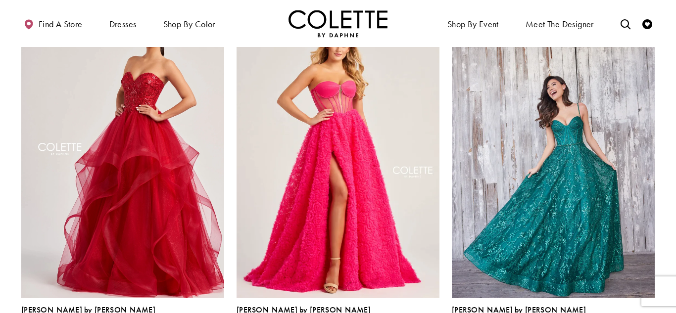
scroll to position [95, 0]
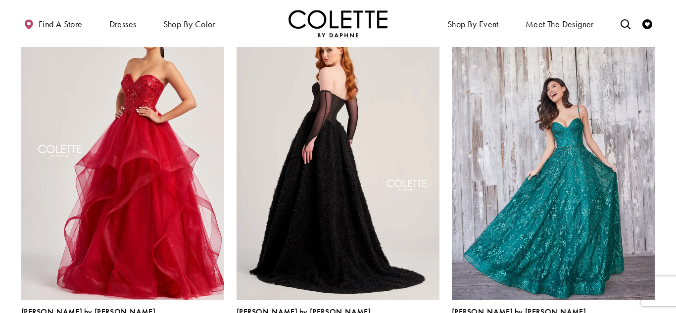
click at [317, 139] on img "Visit Colette by Daphne Style No. CL5114 Page" at bounding box center [338, 152] width 203 height 295
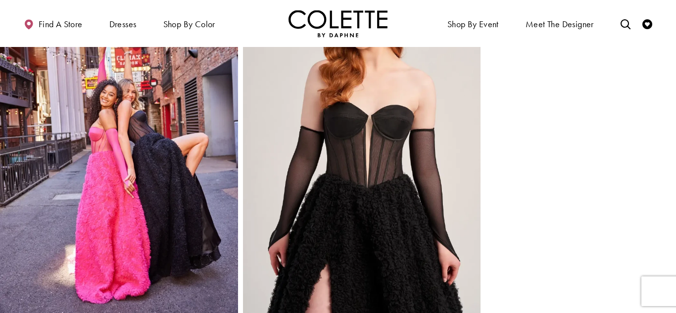
scroll to position [811, 0]
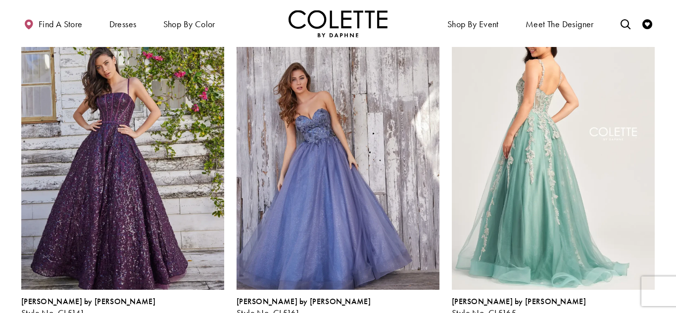
scroll to position [522, 0]
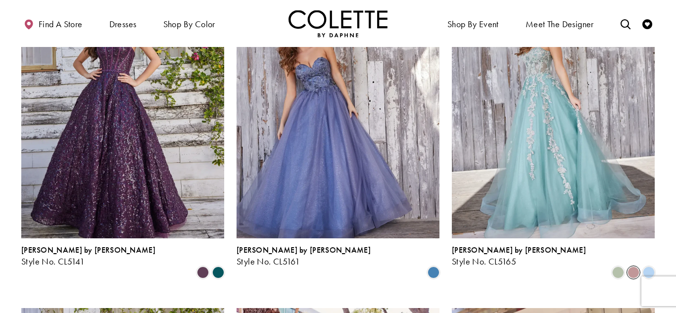
click at [632, 267] on span "Product List" at bounding box center [634, 273] width 12 height 12
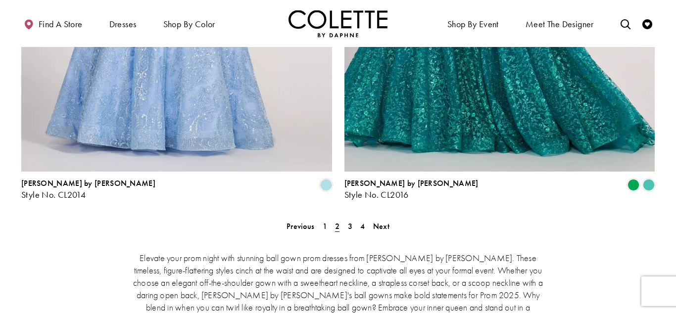
scroll to position [1854, 0]
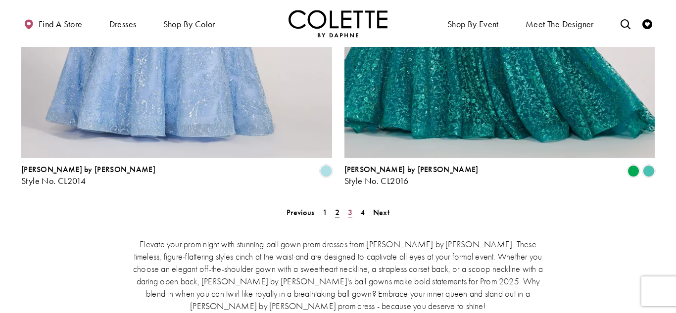
click at [349, 207] on span "3" at bounding box center [350, 212] width 4 height 10
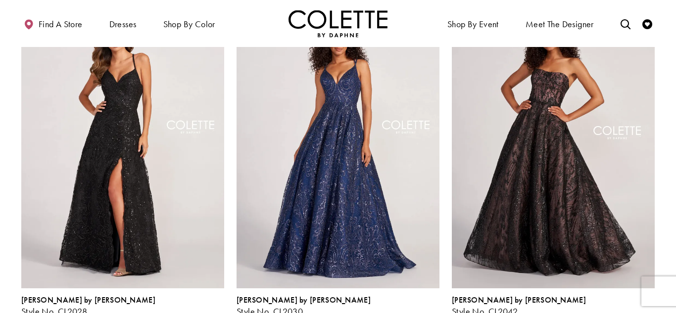
scroll to position [836, 0]
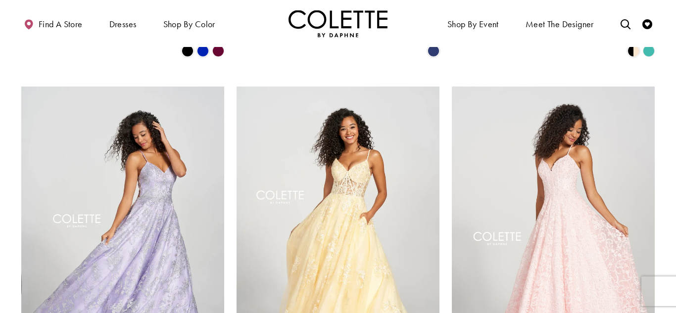
scroll to position [1110, 0]
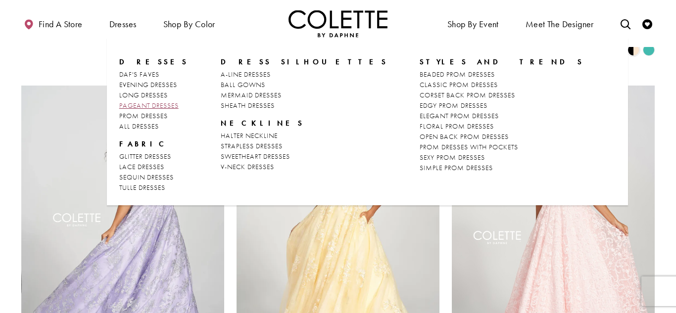
click at [149, 103] on span "PAGEANT DRESSES" at bounding box center [148, 105] width 59 height 9
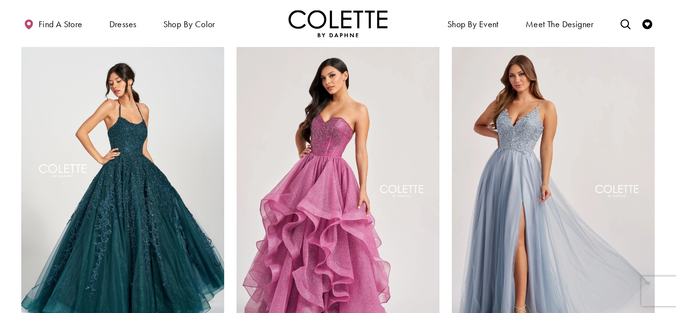
scroll to position [419, 0]
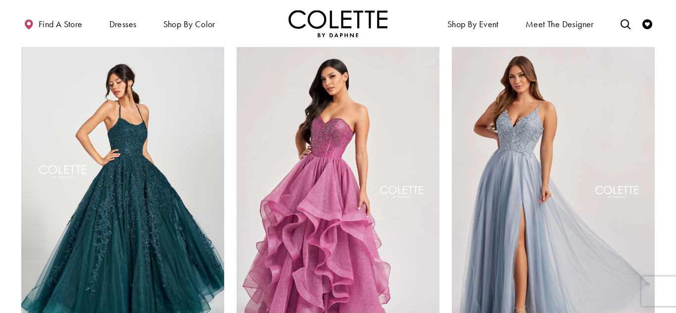
click at [188, 157] on img "Visit Colette by Daphne Style No. CL12221 Page" at bounding box center [122, 193] width 203 height 295
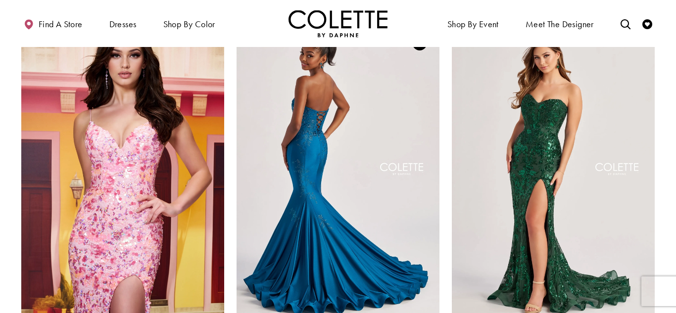
scroll to position [883, 0]
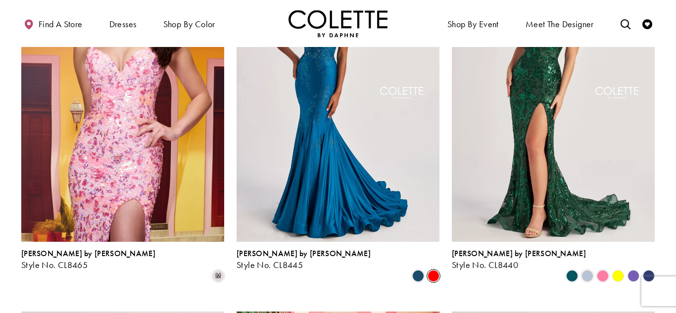
click at [431, 270] on span "Product List" at bounding box center [434, 276] width 12 height 12
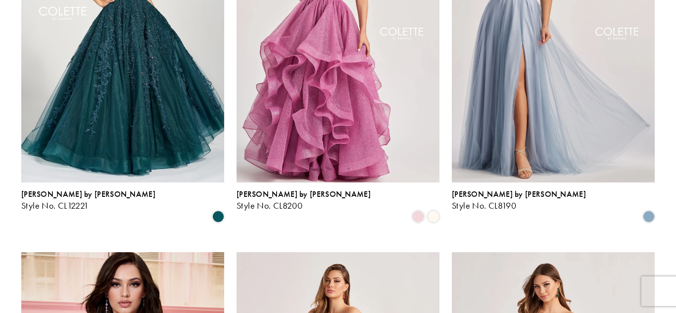
scroll to position [0, 0]
